Goal: Information Seeking & Learning: Compare options

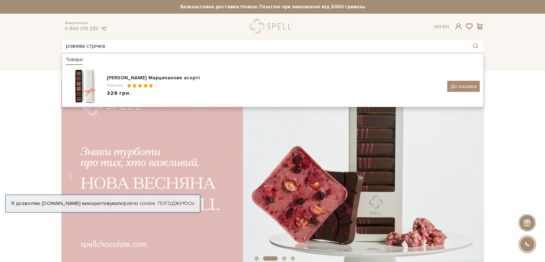
type input "рожева стрічка"
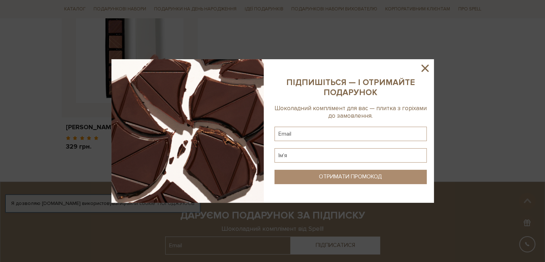
drag, startPoint x: 422, startPoint y: 67, endPoint x: 414, endPoint y: 60, distance: 9.9
click at [422, 65] on icon at bounding box center [425, 68] width 12 height 12
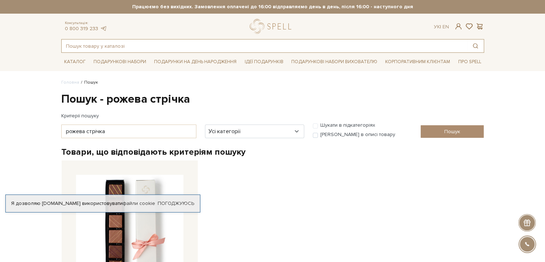
drag, startPoint x: 80, startPoint y: 46, endPoint x: 80, endPoint y: 38, distance: 7.9
click at [78, 43] on input "text" at bounding box center [265, 45] width 406 height 13
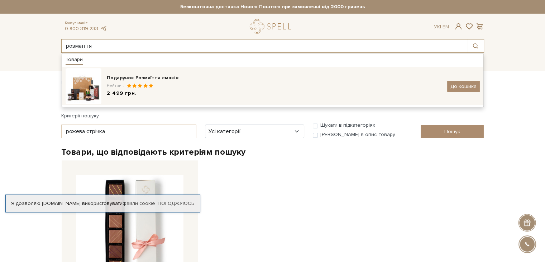
type input "розмаїття"
click at [79, 84] on img at bounding box center [84, 86] width 36 height 36
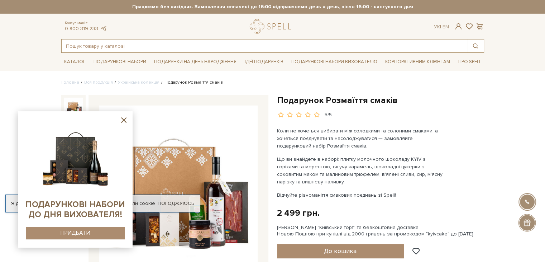
click at [86, 43] on input "text" at bounding box center [265, 45] width 406 height 13
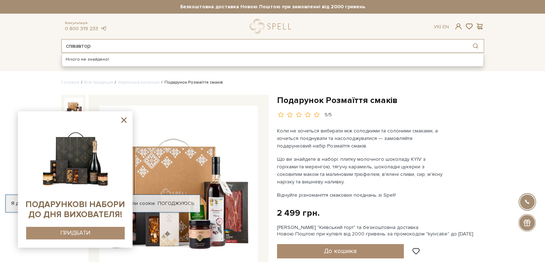
type input "співавтор"
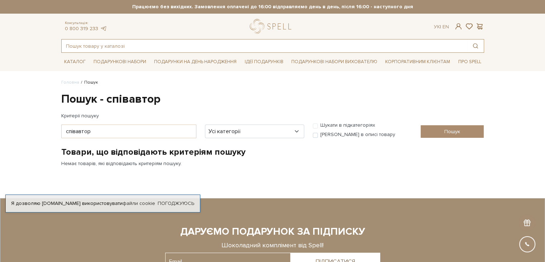
click at [88, 46] on input "text" at bounding box center [265, 45] width 406 height 13
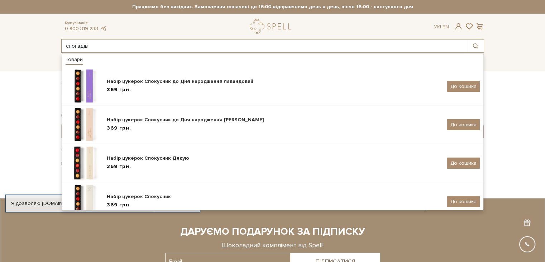
type input "спогадів"
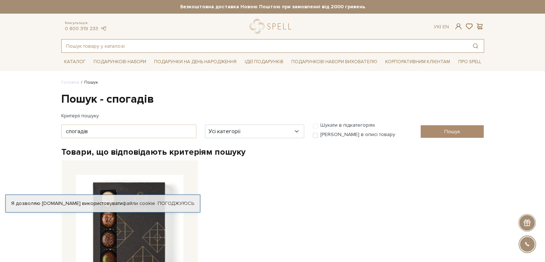
click at [109, 49] on input "text" at bounding box center [265, 45] width 406 height 13
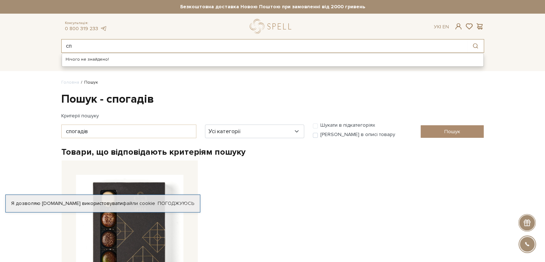
type input "с"
type input "т"
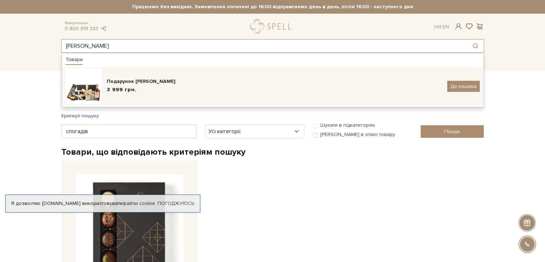
type input "томаса"
click at [146, 82] on div "Подарунок [PERSON_NAME]" at bounding box center [274, 81] width 335 height 7
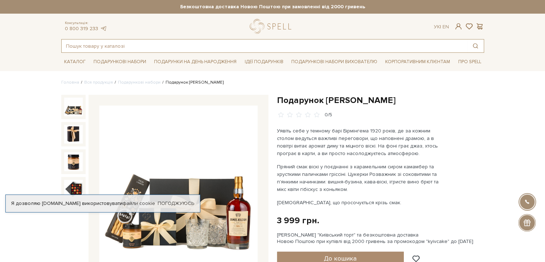
click at [90, 43] on input "text" at bounding box center [265, 45] width 406 height 13
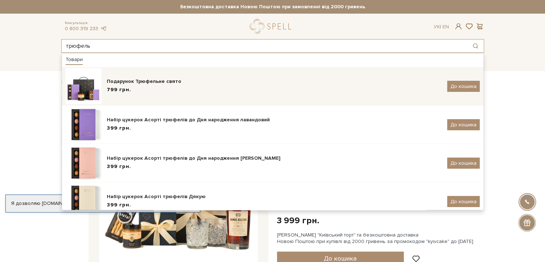
type input "трюфель"
click at [76, 85] on img at bounding box center [84, 86] width 36 height 36
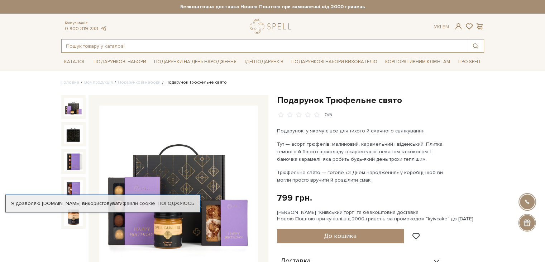
click at [87, 45] on input "text" at bounding box center [265, 45] width 406 height 13
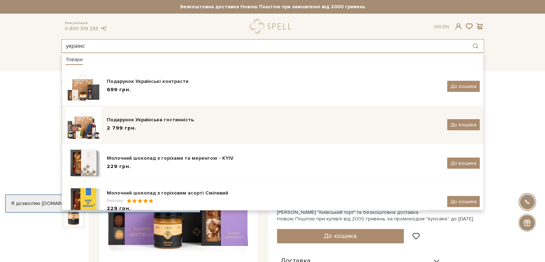
type input "українс"
click at [82, 131] on img at bounding box center [84, 124] width 36 height 36
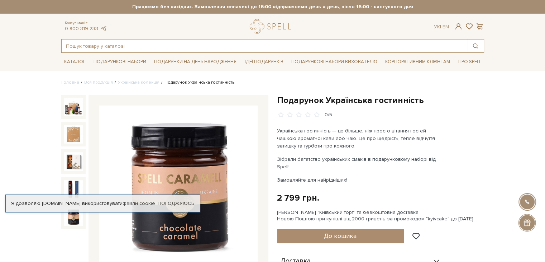
click at [79, 45] on input "text" at bounding box center [265, 45] width 406 height 13
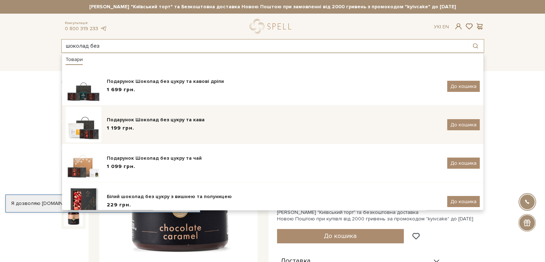
type input "шоколад без"
click at [135, 128] on div "1 199 грн." at bounding box center [274, 128] width 335 height 8
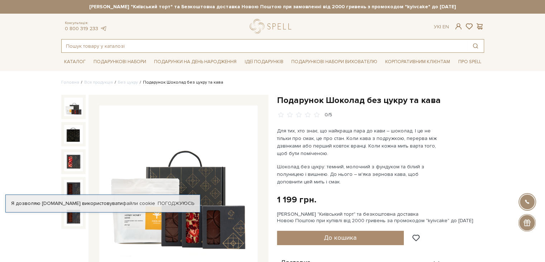
click at [85, 44] on input "text" at bounding box center [265, 45] width 406 height 13
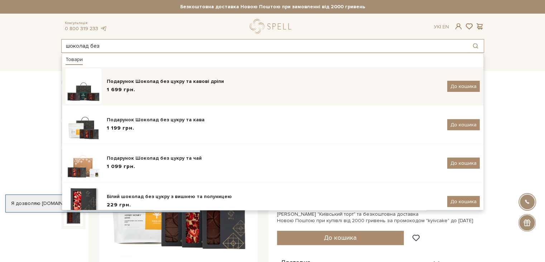
type input "шоколад без"
click at [139, 86] on div "1 699 грн." at bounding box center [274, 90] width 335 height 8
